Goal: Task Accomplishment & Management: Manage account settings

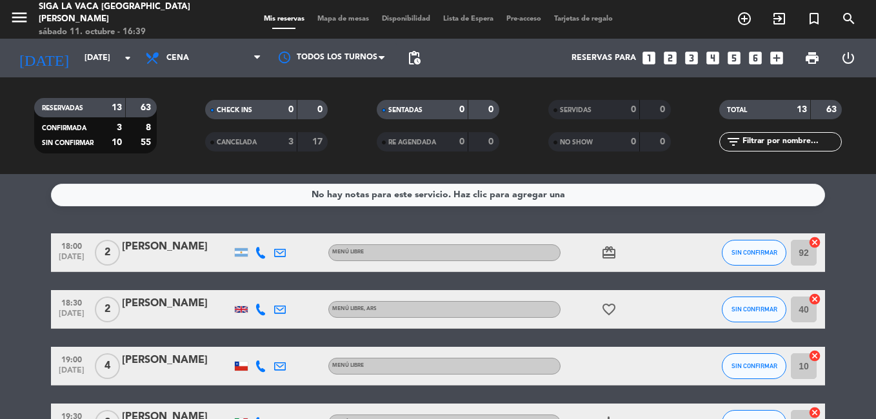
scroll to position [193, 0]
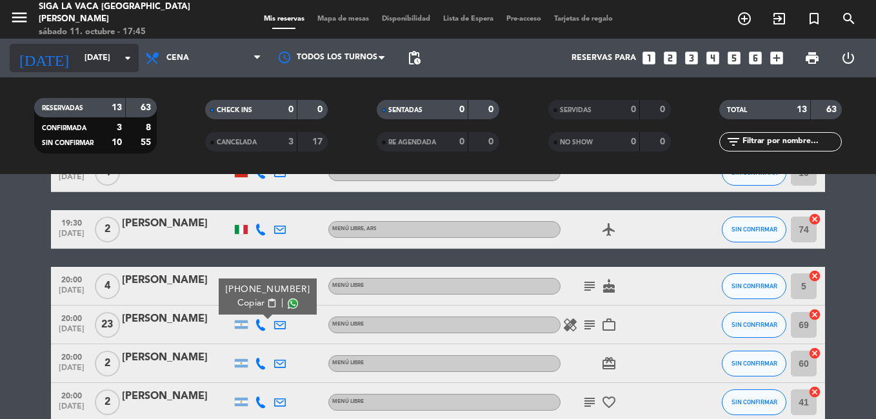
click at [78, 51] on input "[DATE]" at bounding box center [132, 58] width 109 height 22
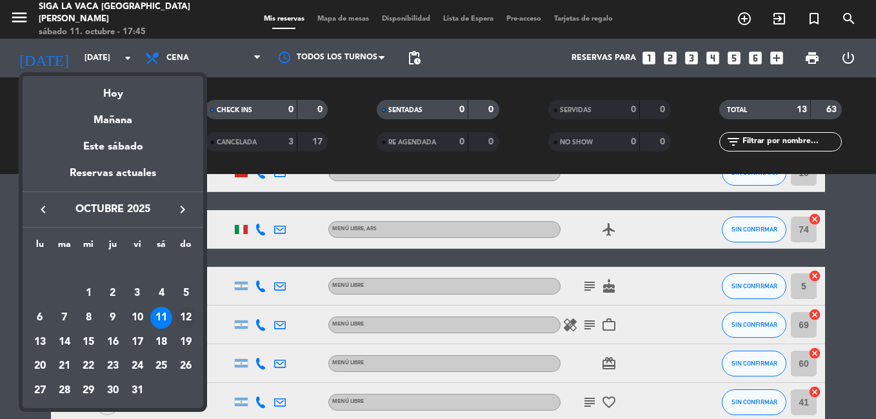
click at [193, 321] on div "12" at bounding box center [186, 318] width 22 height 22
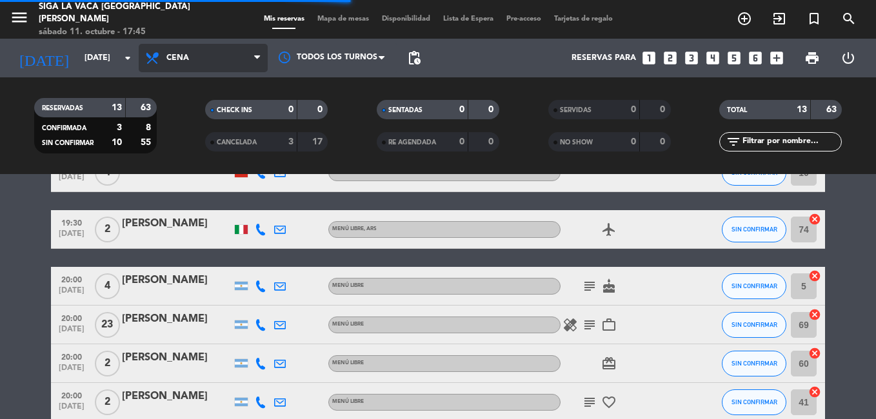
scroll to position [13, 0]
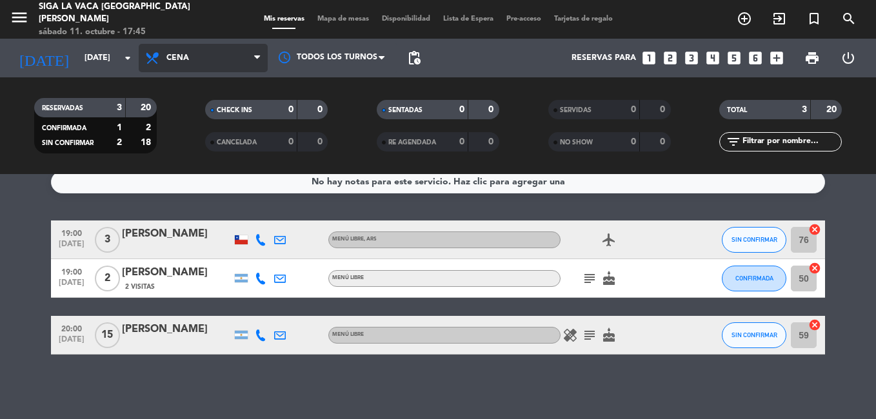
click at [215, 68] on span "Cena" at bounding box center [203, 58] width 129 height 28
click at [222, 110] on div "menu Siga la vaca Puerto [PERSON_NAME] [DATE] 11. octubre - 17:45 Mis reservas …" at bounding box center [438, 87] width 876 height 174
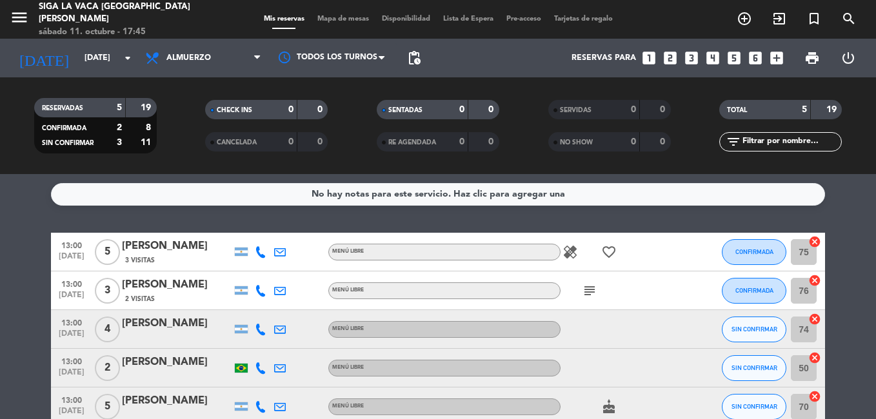
scroll to position [0, 0]
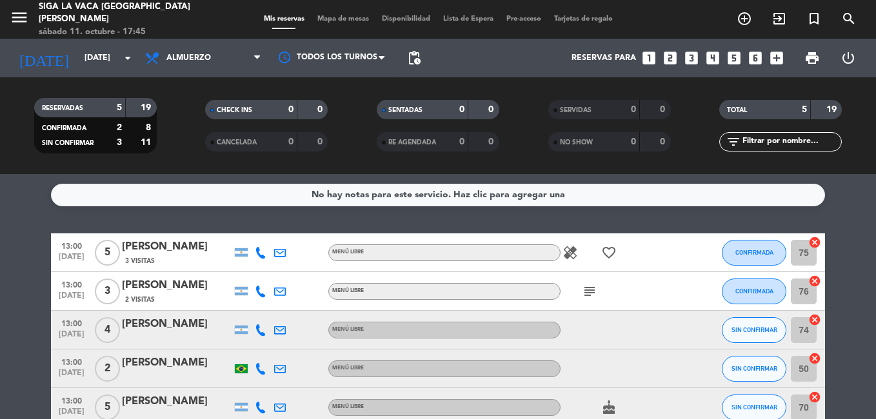
click at [582, 286] on icon "subject" at bounding box center [589, 291] width 15 height 15
click at [128, 57] on icon "arrow_drop_down" at bounding box center [127, 57] width 15 height 15
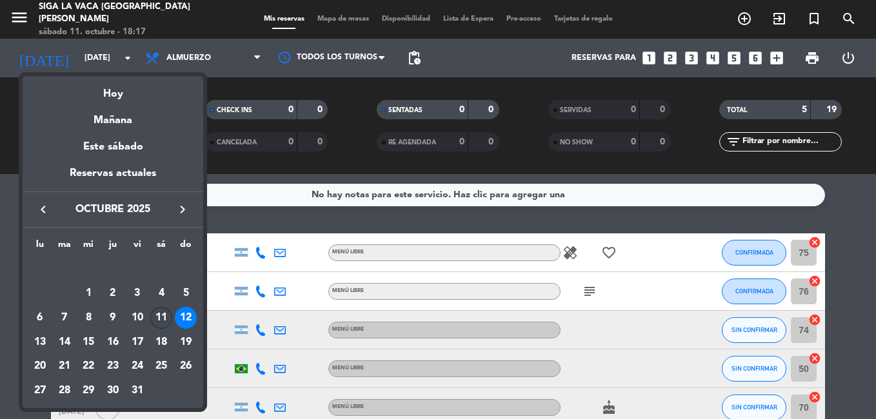
click at [163, 318] on div "11" at bounding box center [161, 318] width 22 height 22
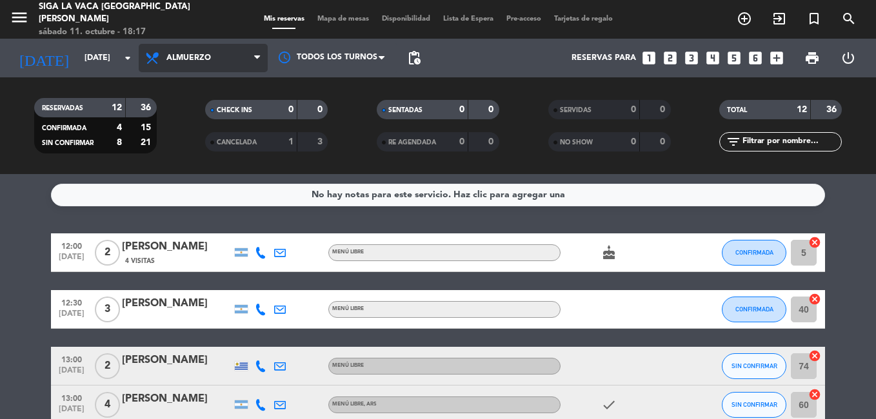
click at [257, 56] on icon at bounding box center [257, 58] width 6 height 10
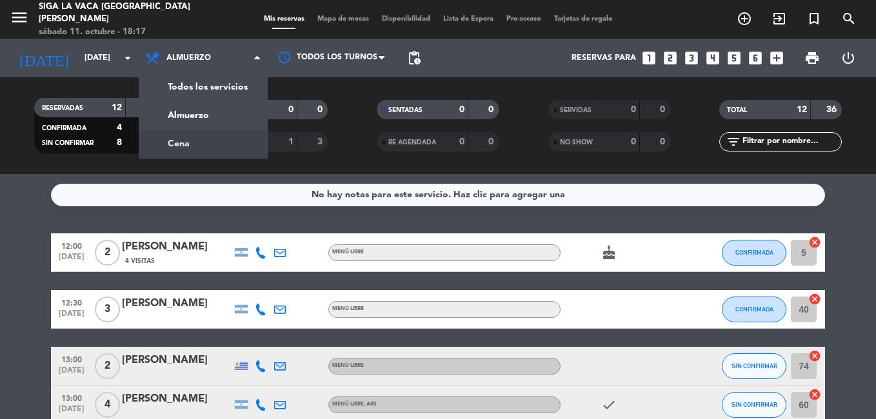
click at [228, 141] on div "menu Siga la vaca Puerto [PERSON_NAME] [DATE] 11. octubre - 18:17 Mis reservas …" at bounding box center [438, 87] width 876 height 174
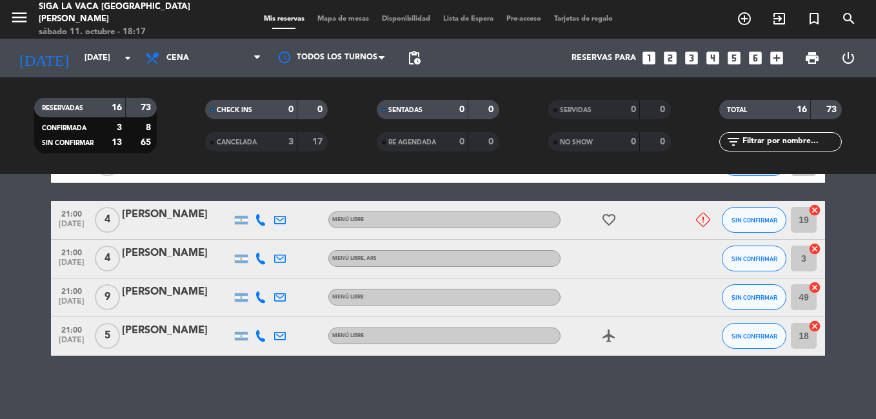
scroll to position [657, 0]
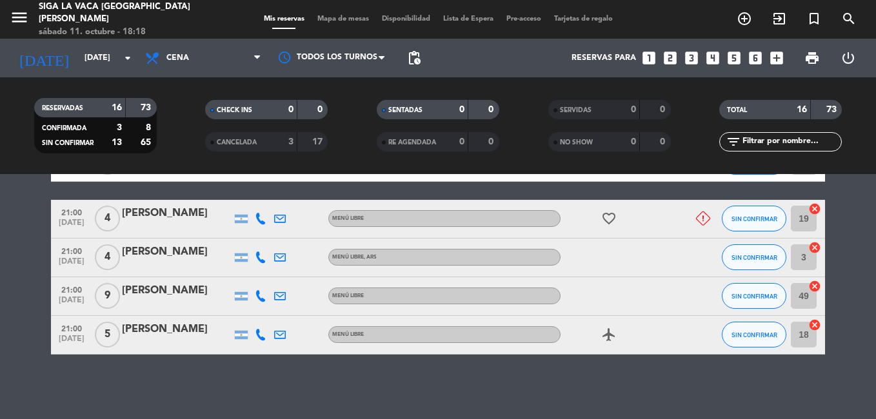
click at [259, 295] on icon at bounding box center [261, 296] width 12 height 12
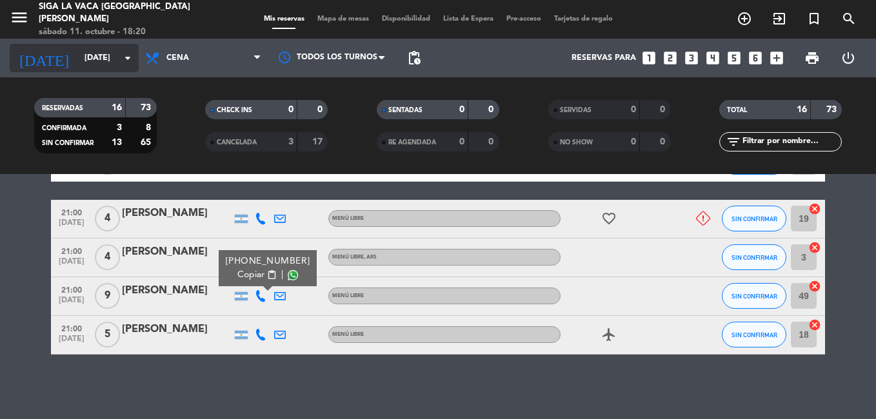
click at [128, 61] on icon "arrow_drop_down" at bounding box center [127, 57] width 15 height 15
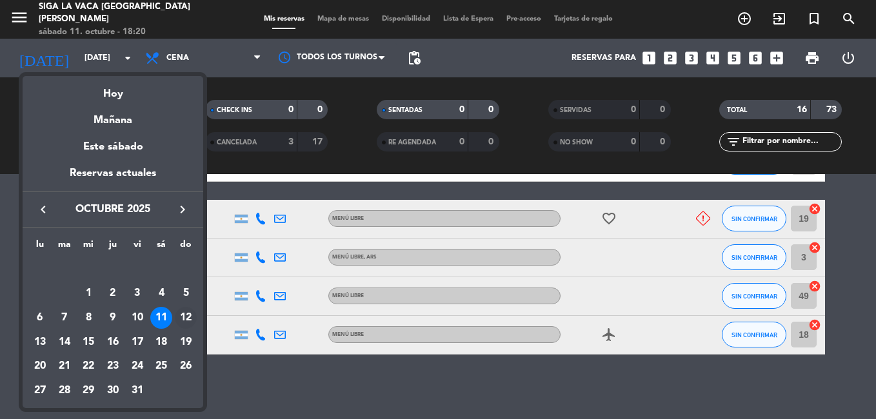
click at [182, 315] on div "12" at bounding box center [186, 318] width 22 height 22
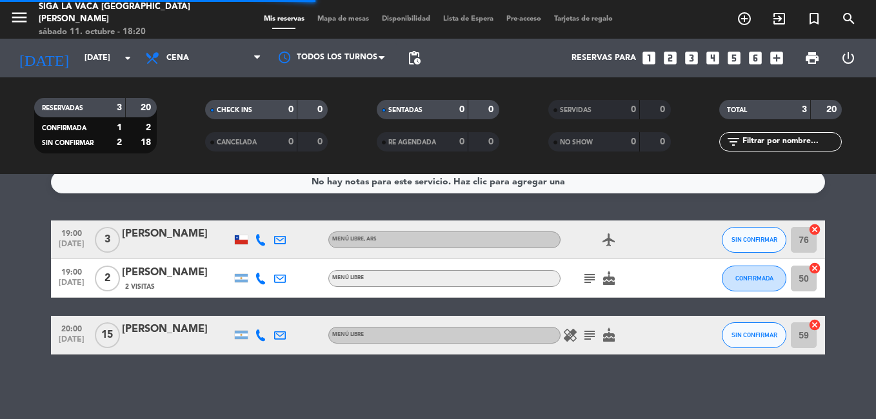
scroll to position [13, 0]
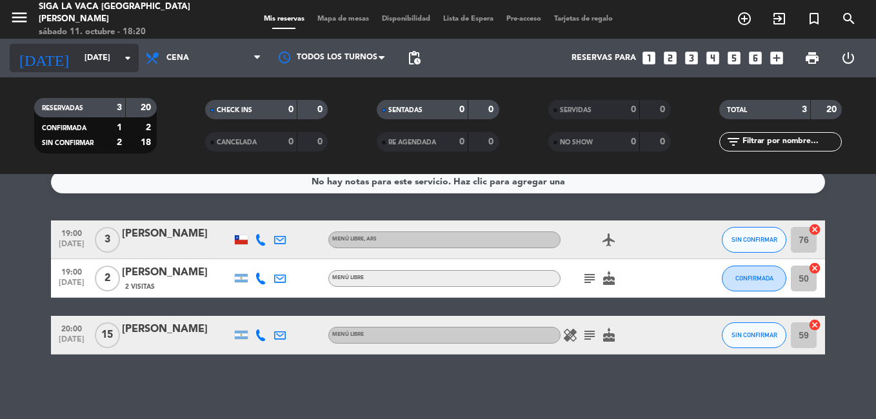
click at [130, 61] on icon "arrow_drop_down" at bounding box center [127, 57] width 15 height 15
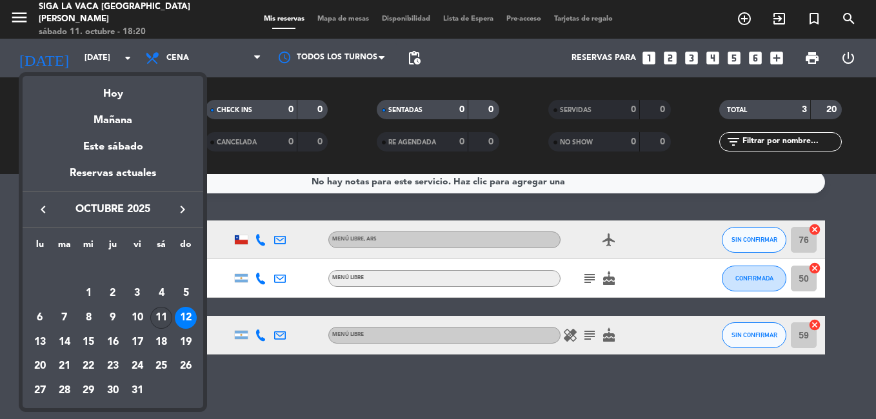
click at [156, 319] on div "11" at bounding box center [161, 318] width 22 height 22
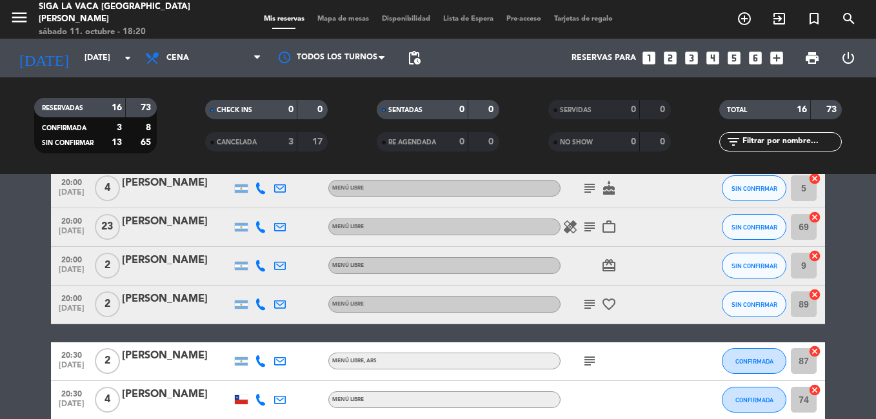
scroll to position [334, 0]
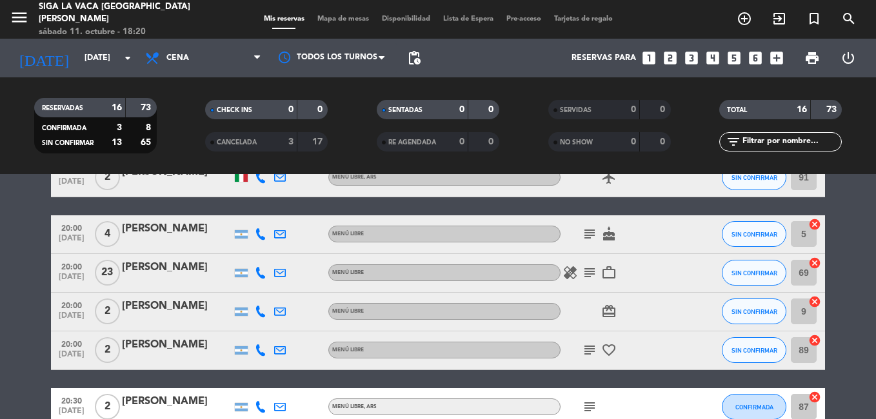
click at [590, 350] on icon "subject" at bounding box center [589, 349] width 15 height 15
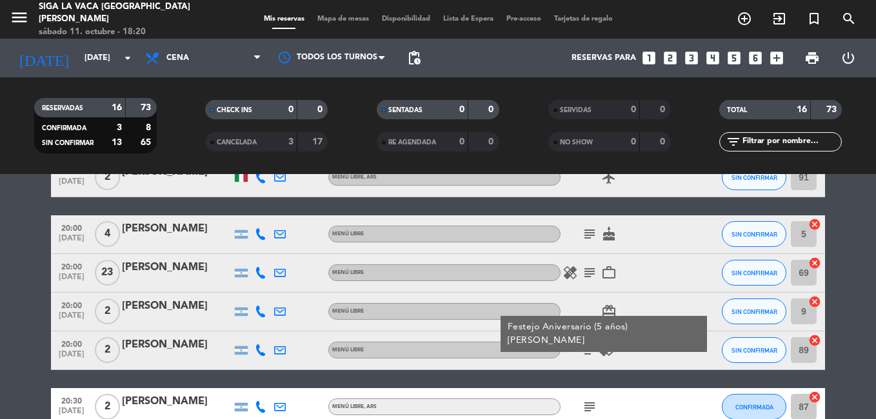
click at [586, 273] on icon "subject" at bounding box center [589, 272] width 15 height 15
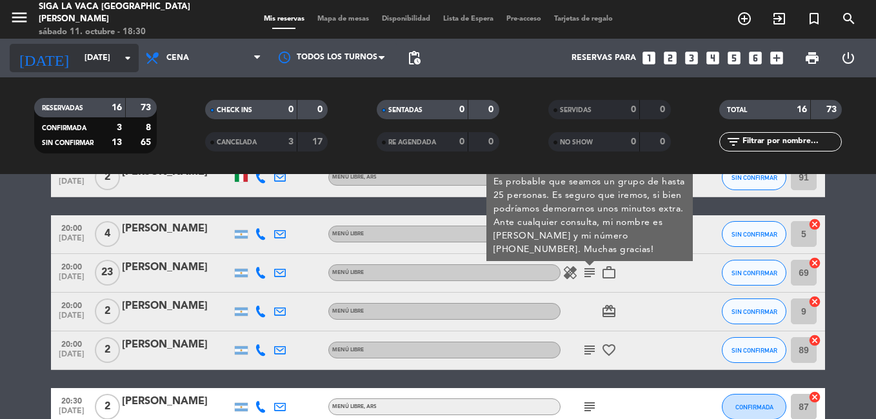
click at [126, 57] on icon "arrow_drop_down" at bounding box center [127, 57] width 15 height 15
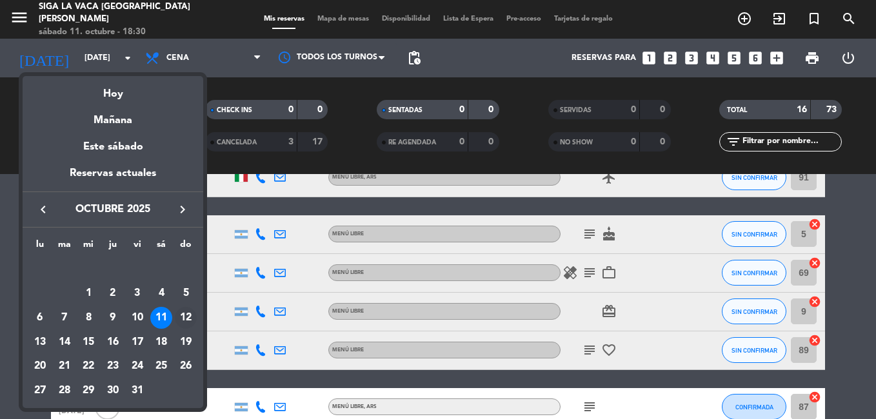
click at [183, 314] on div "12" at bounding box center [186, 318] width 22 height 22
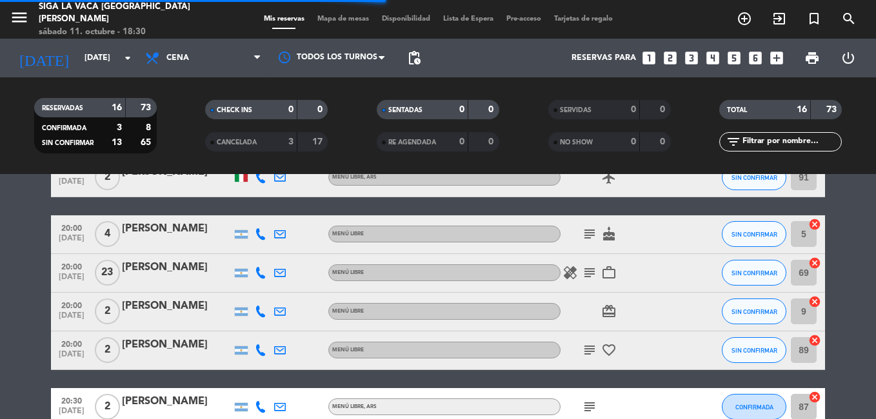
scroll to position [13, 0]
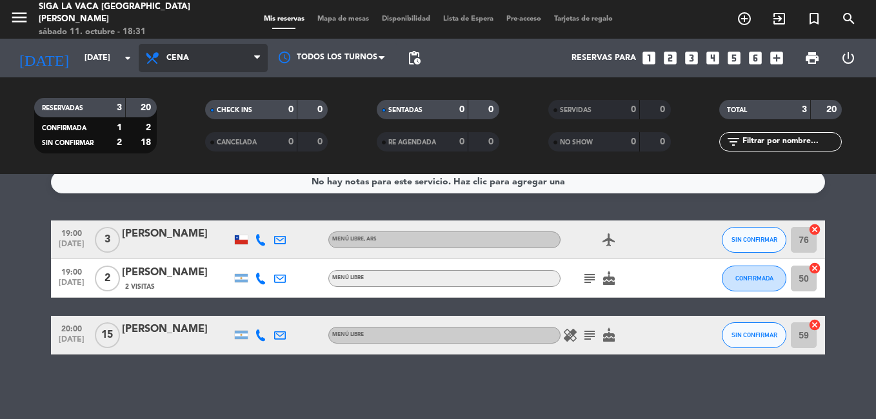
click at [257, 66] on span "Cena" at bounding box center [203, 58] width 129 height 28
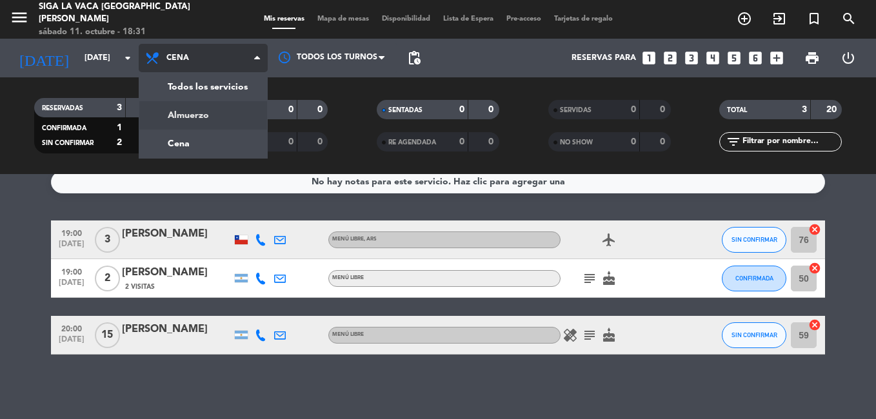
click at [236, 114] on div "menu Siga la vaca Puerto [PERSON_NAME] [DATE] 11. octubre - 18:31 Mis reservas …" at bounding box center [438, 87] width 876 height 174
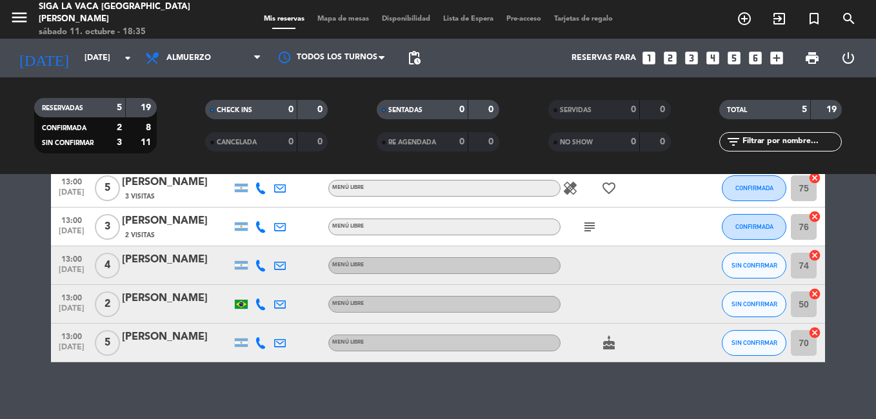
scroll to position [72, 0]
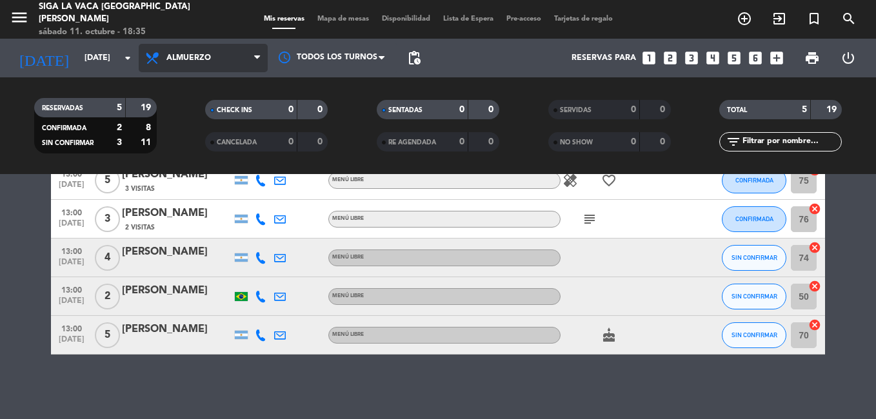
click at [255, 61] on icon at bounding box center [257, 58] width 6 height 10
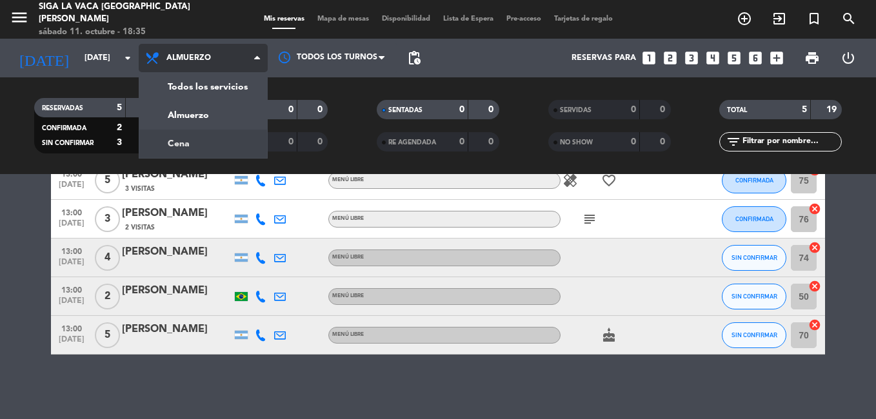
click at [223, 144] on div "menu Siga la vaca Puerto [PERSON_NAME] [DATE] 11. octubre - 18:35 Mis reservas …" at bounding box center [438, 87] width 876 height 174
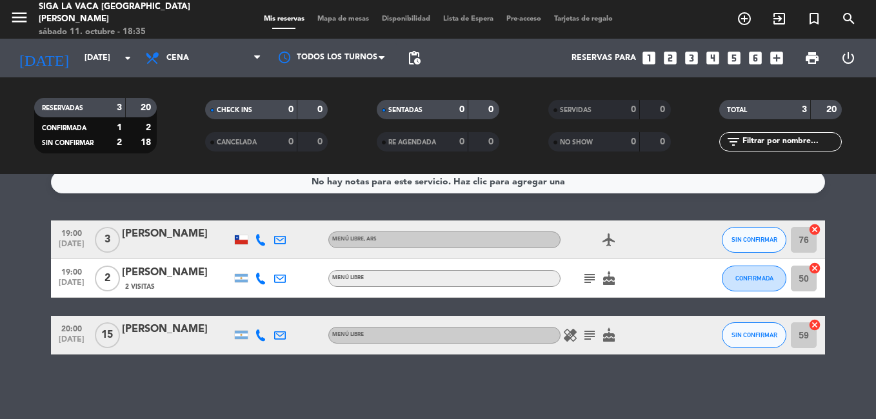
scroll to position [0, 0]
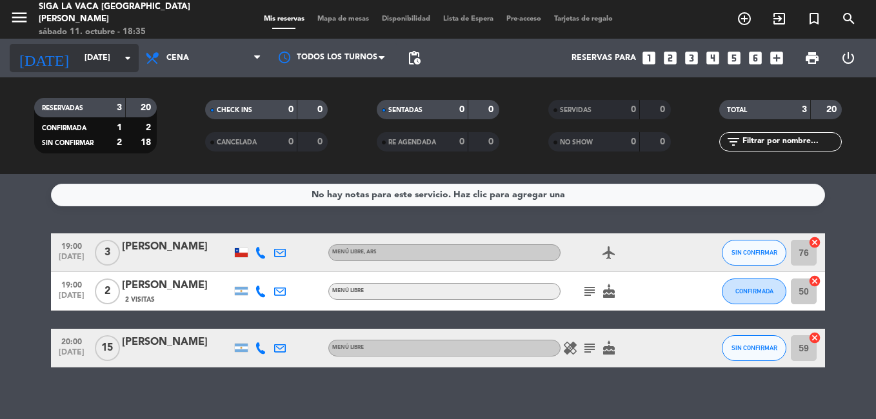
click at [128, 57] on icon "arrow_drop_down" at bounding box center [127, 57] width 15 height 15
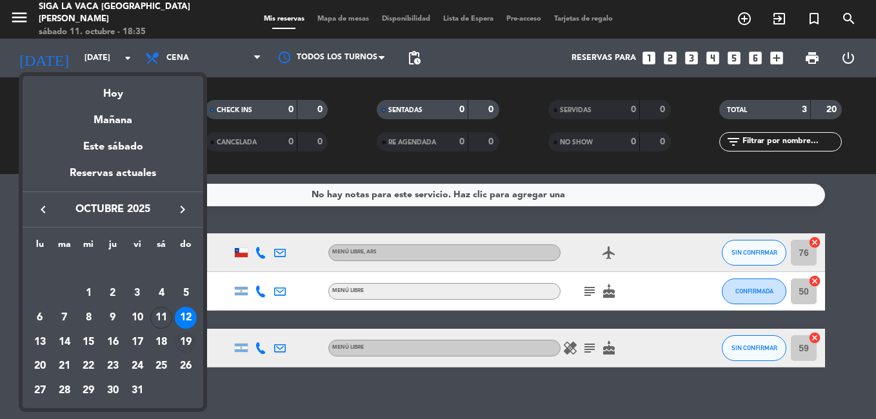
click at [181, 340] on div "19" at bounding box center [186, 343] width 22 height 22
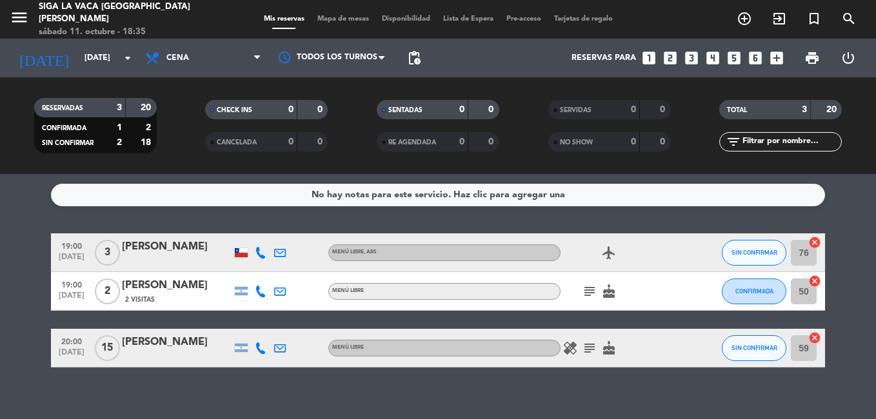
type input "[DATE]"
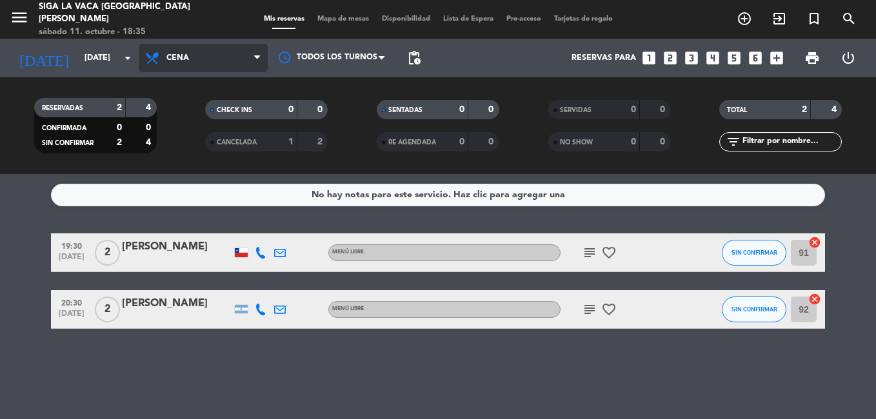
click at [258, 57] on icon at bounding box center [257, 58] width 6 height 10
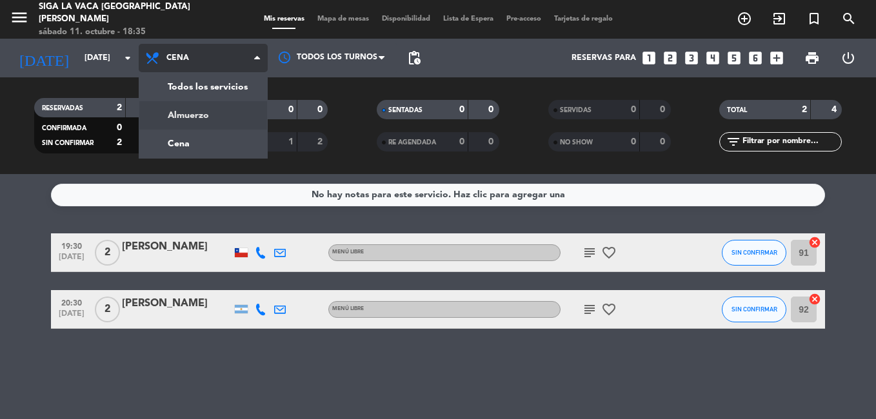
click at [230, 115] on div "menu Siga la vaca Puerto [PERSON_NAME] [DATE] 11. octubre - 18:35 Mis reservas …" at bounding box center [438, 87] width 876 height 174
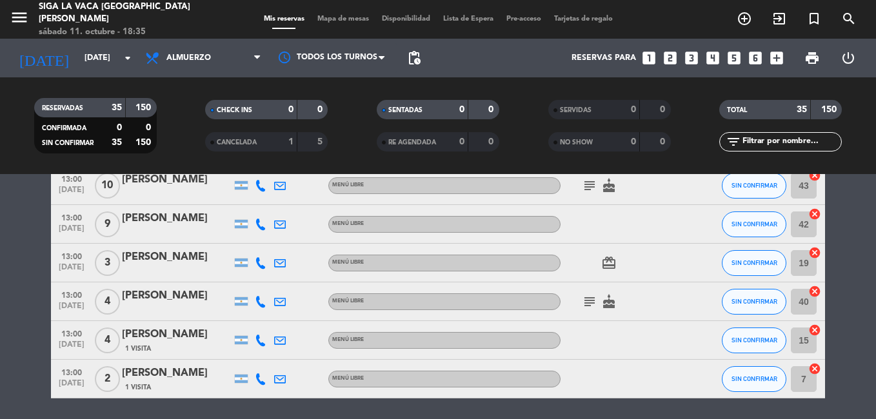
scroll to position [1269, 0]
